Goal: Task Accomplishment & Management: Manage account settings

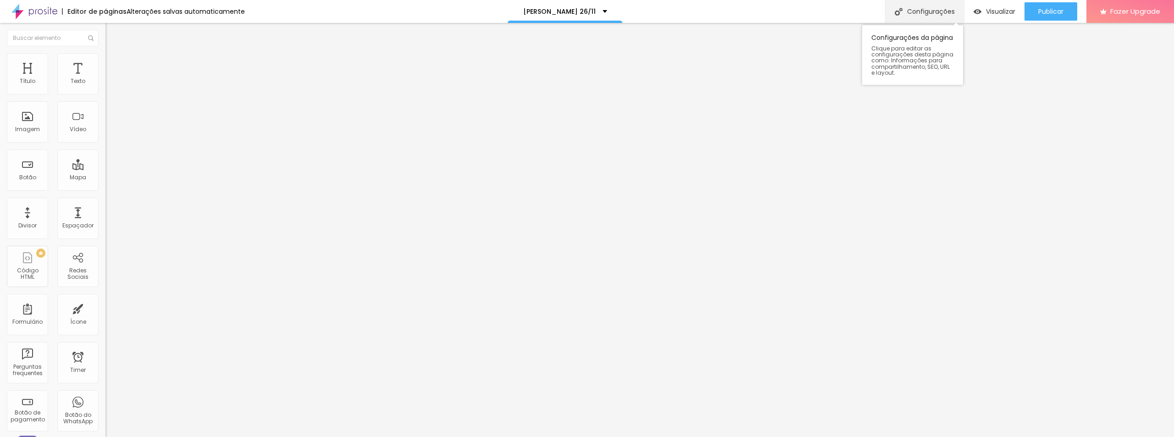
click at [931, 16] on div "Configurações" at bounding box center [924, 11] width 79 height 23
type input "/raissa-casamento2811"
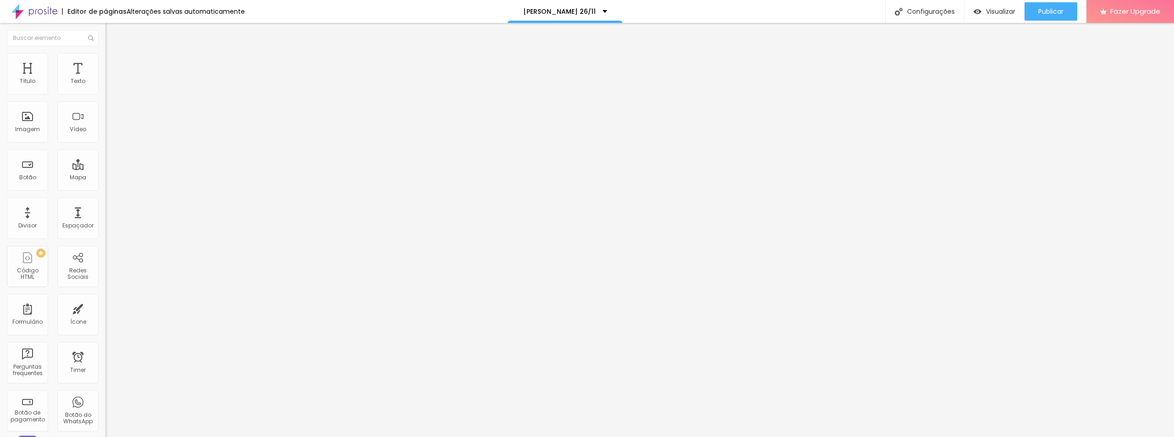
type input "[PERSON_NAME] 28/11"
type input "/rcasamento2811"
